Goal: Task Accomplishment & Management: Use online tool/utility

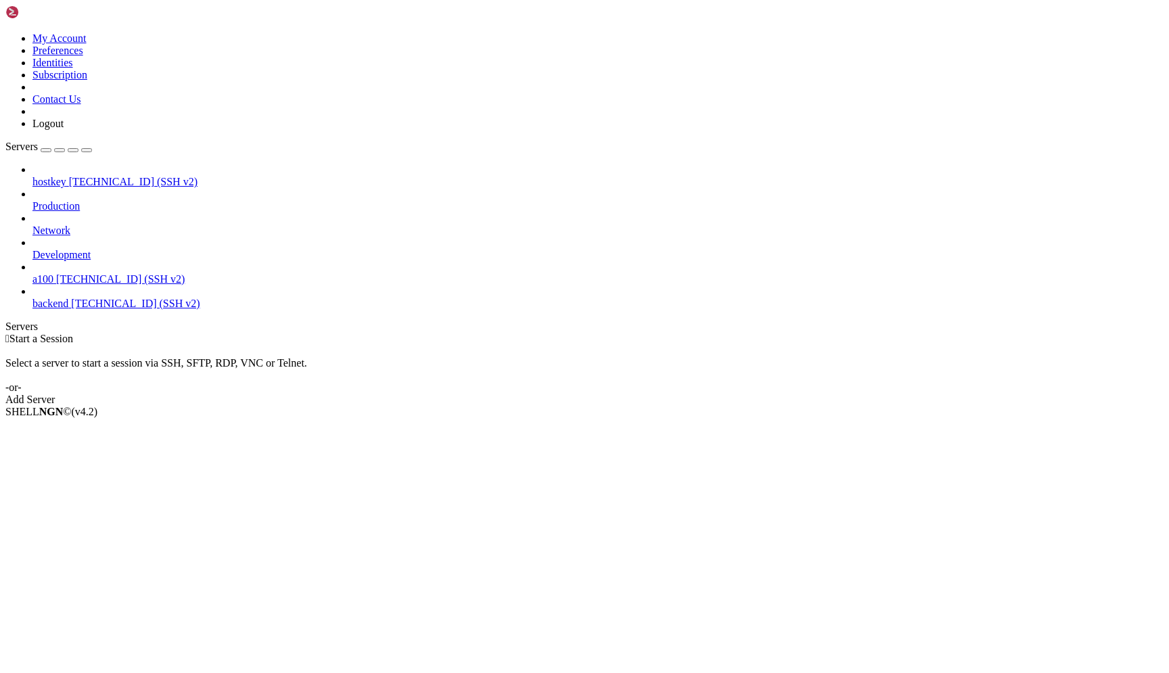
click at [116, 273] on span "[TECHNICAL_ID] (SSH v2)" at bounding box center [120, 279] width 129 height 12
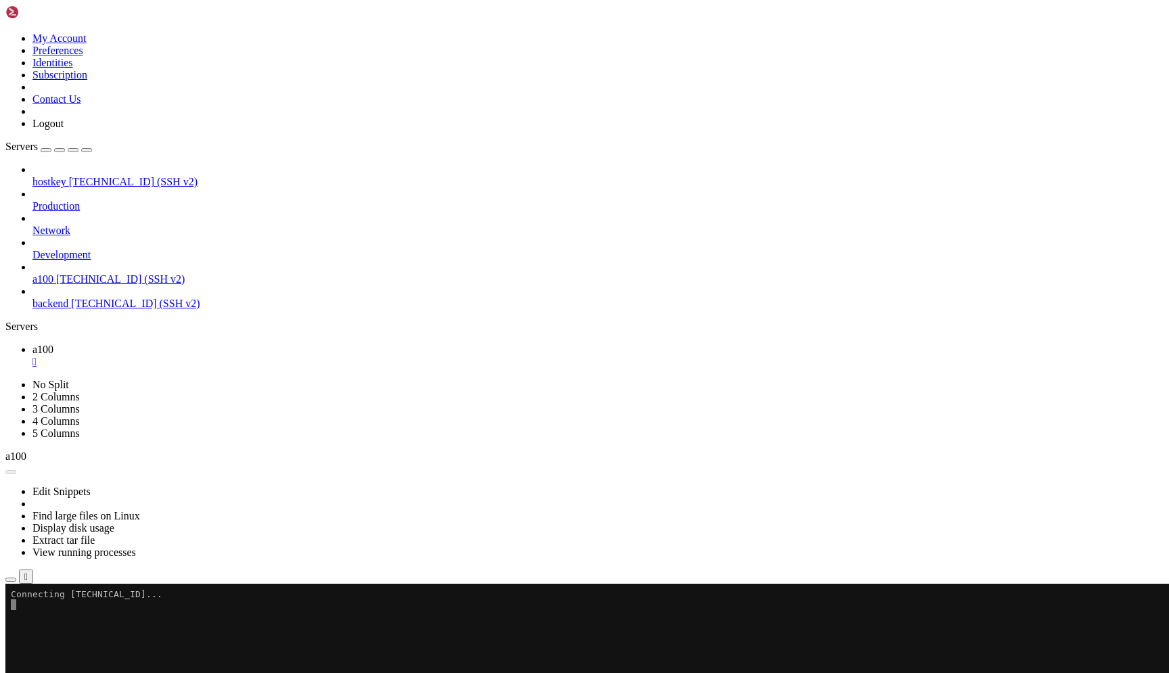
click at [87, 150] on icon "button" at bounding box center [87, 150] width 0 height 0
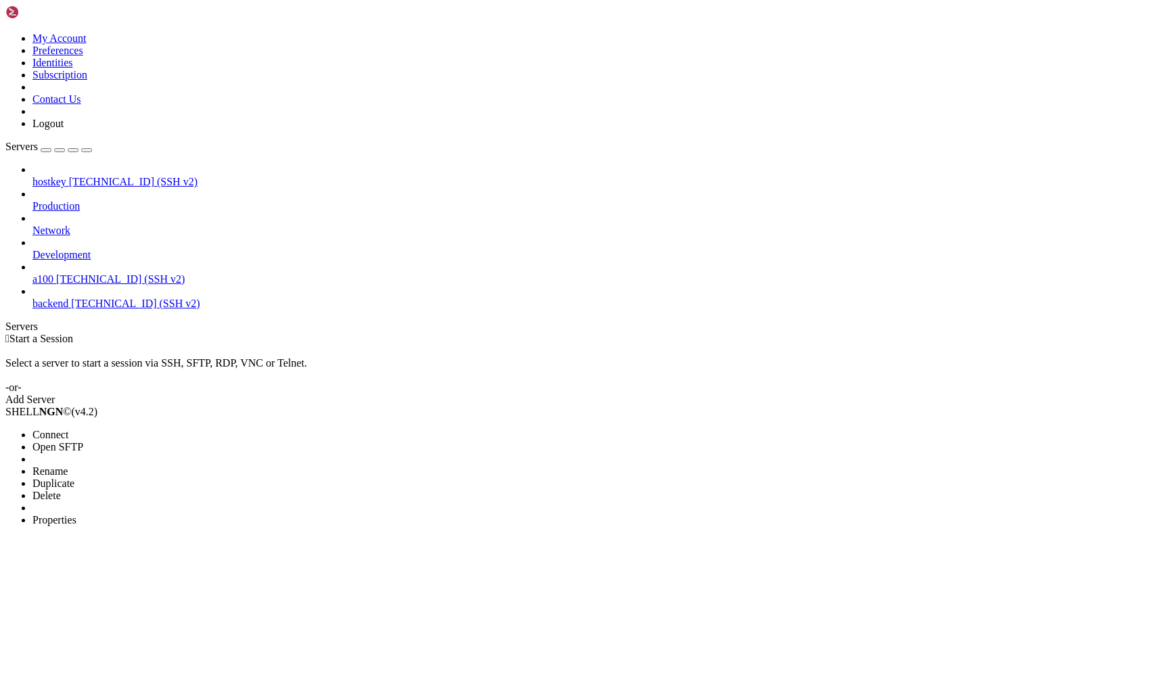
click at [273, 167] on div at bounding box center [584, 336] width 1169 height 673
